Goal: Check status: Check status

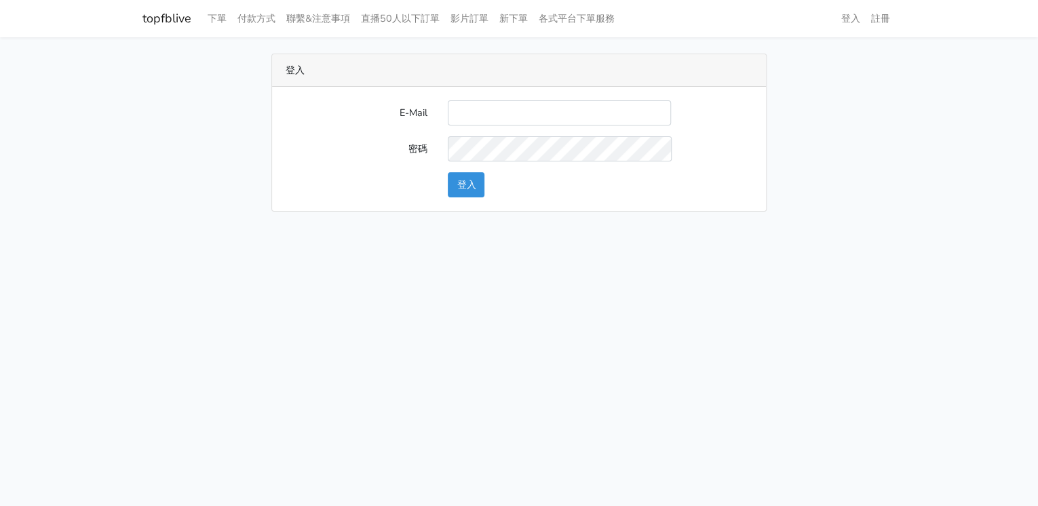
click at [477, 115] on input "E-Mail" at bounding box center [559, 112] width 223 height 25
type input "lillianokada@yahoo.com.tw"
click at [464, 182] on button "登入" at bounding box center [466, 184] width 37 height 25
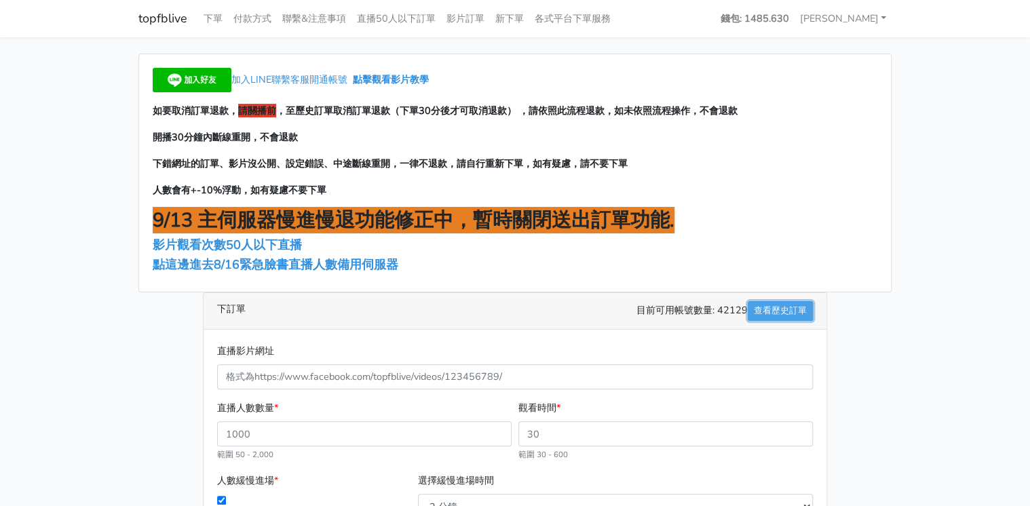
click at [780, 305] on link "查看歷史訂單" at bounding box center [780, 311] width 65 height 20
click at [789, 14] on strong "錢包: 1485.630" at bounding box center [754, 19] width 69 height 14
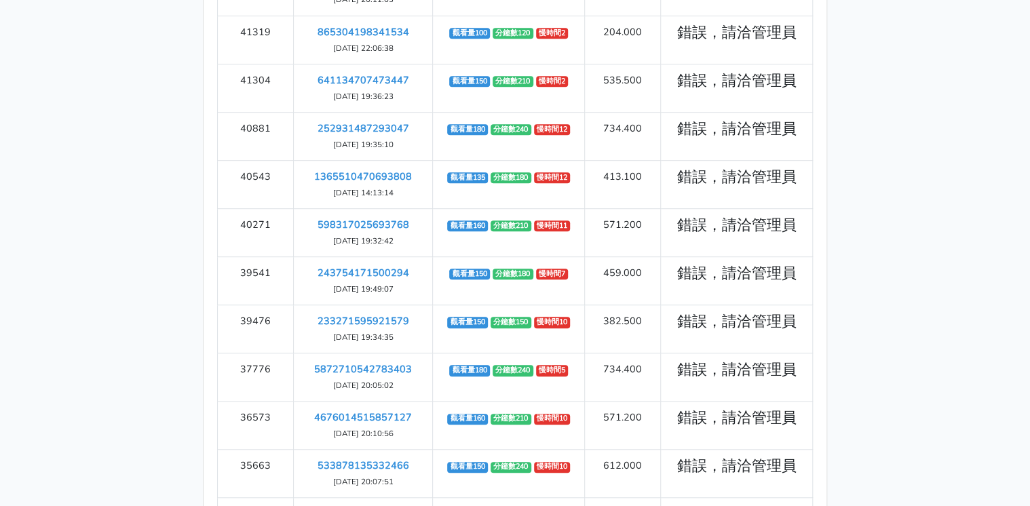
scroll to position [326, 0]
